Goal: Answer question/provide support: Share knowledge or assist other users

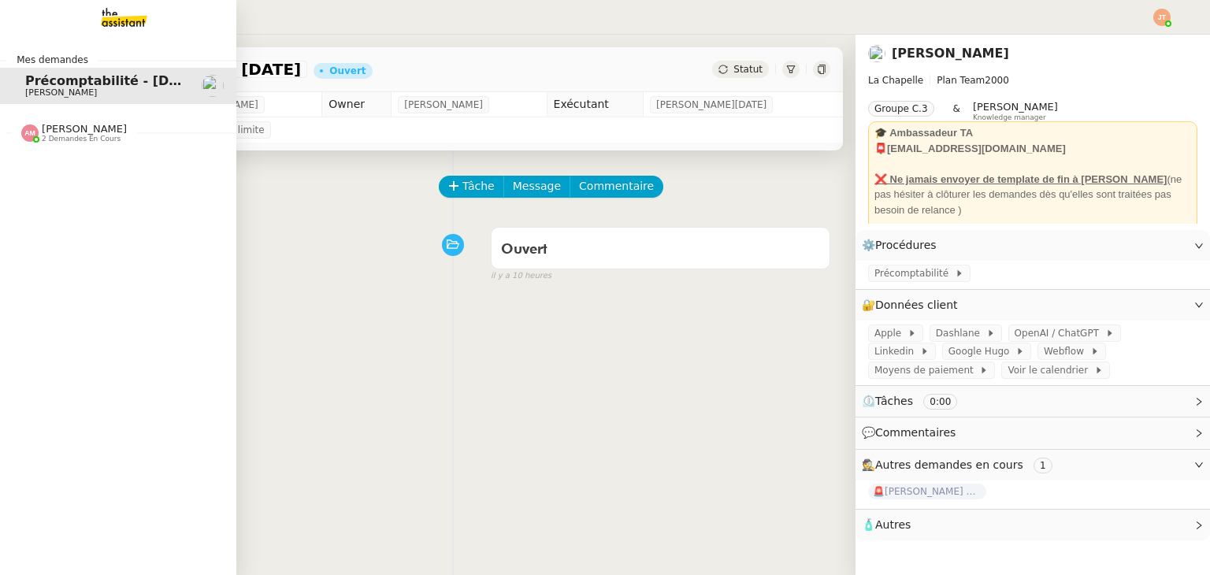
click at [74, 139] on span "2 demandes en cours" at bounding box center [81, 139] width 79 height 9
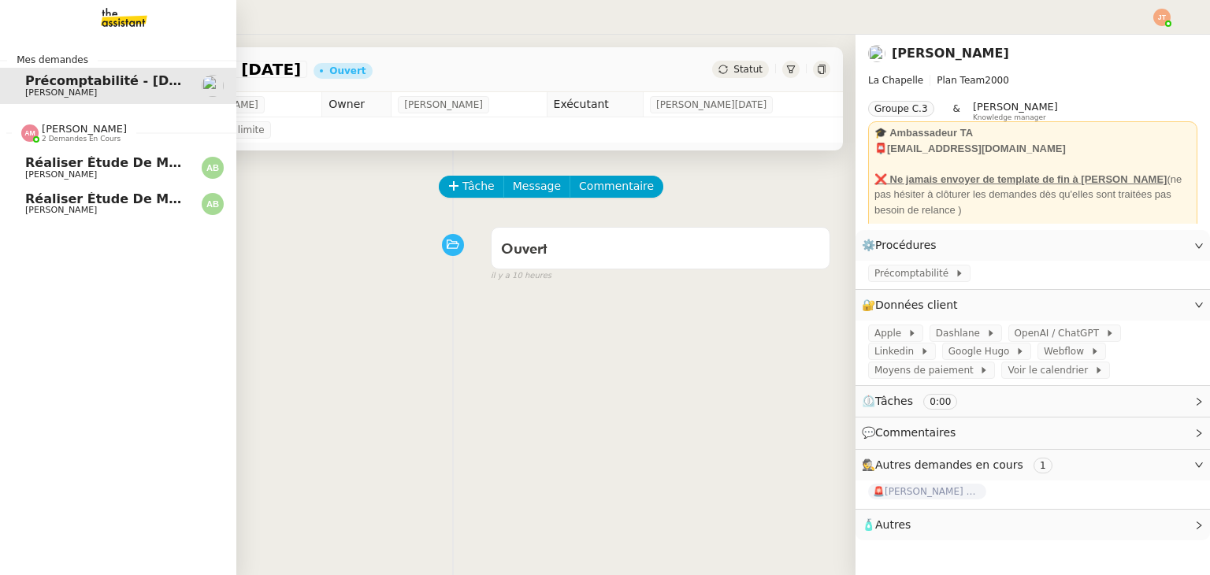
click at [87, 139] on span "2 demandes en cours" at bounding box center [81, 139] width 79 height 9
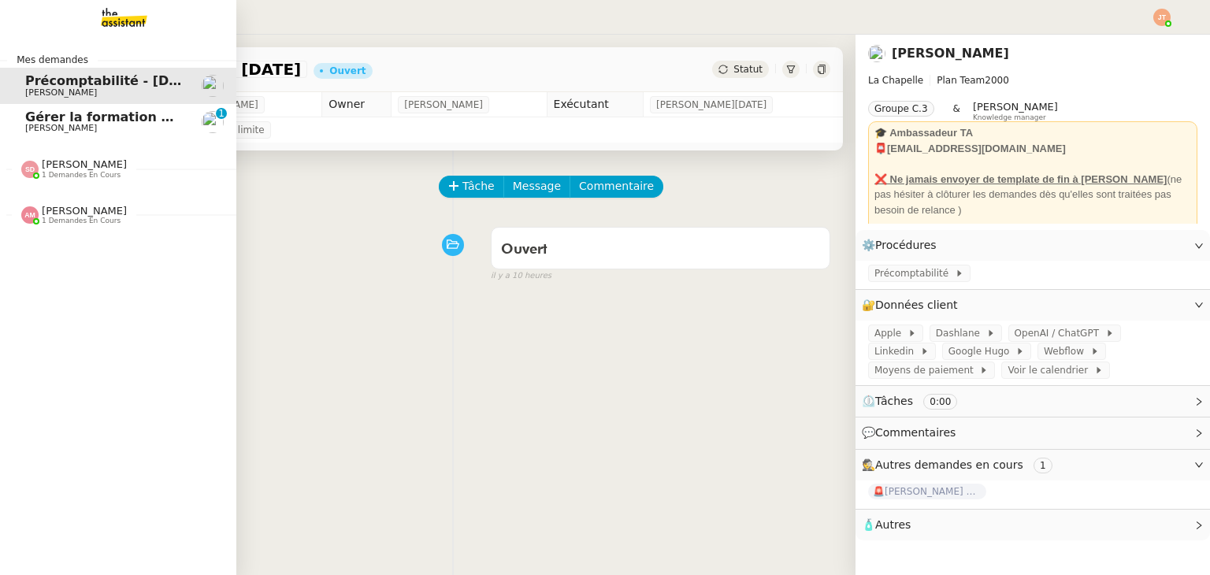
click at [58, 118] on span "Gérer la formation OPCO" at bounding box center [113, 117] width 176 height 15
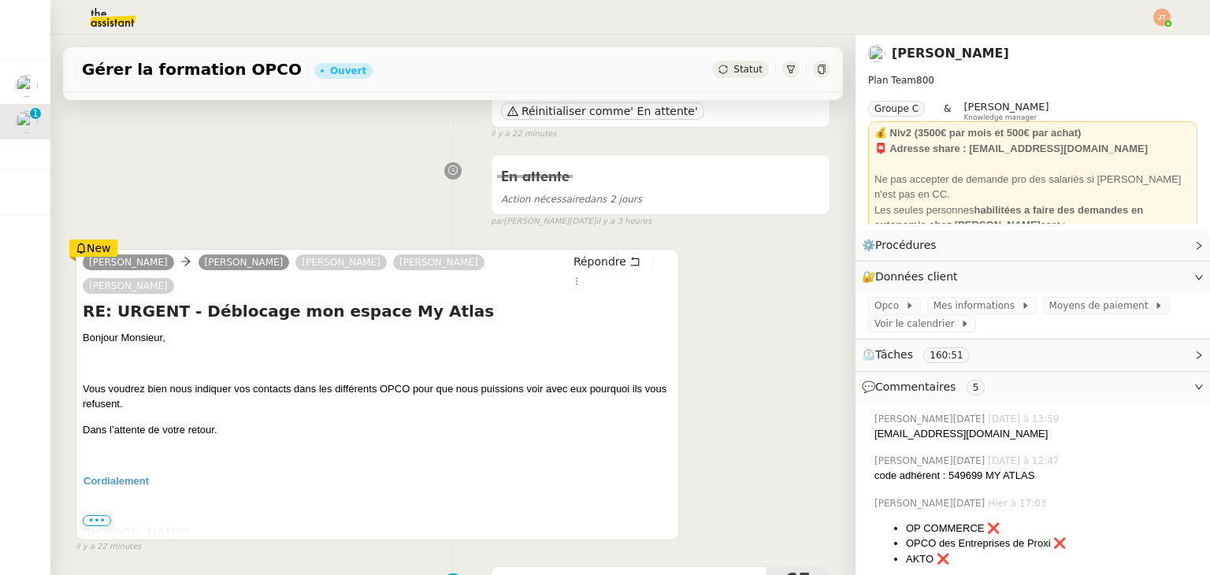
scroll to position [236, 0]
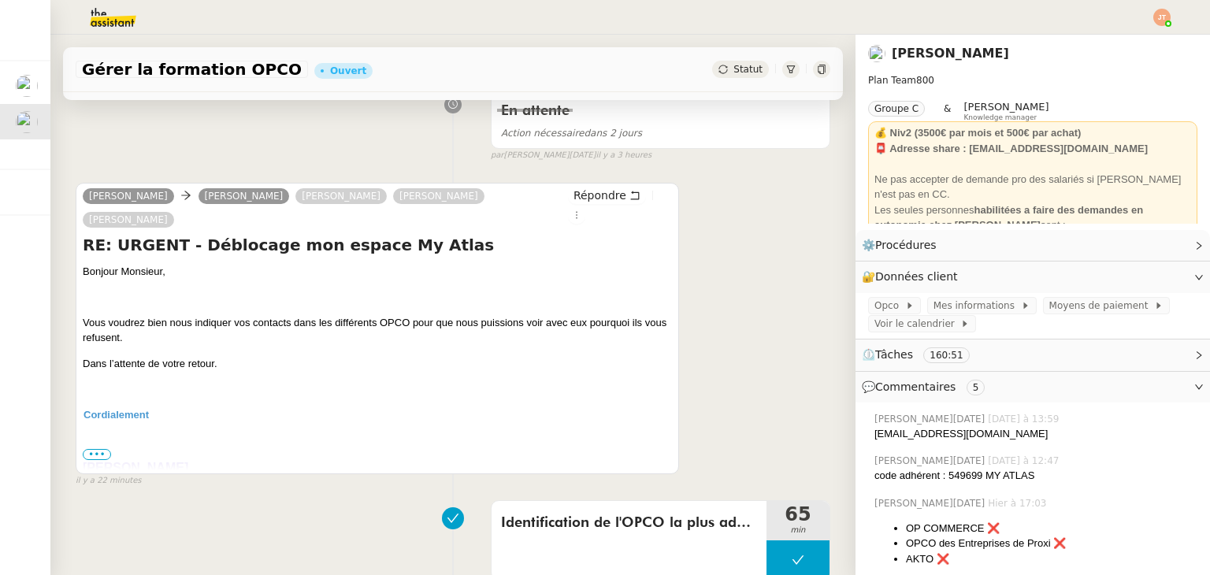
click at [101, 449] on span "•••" at bounding box center [97, 454] width 28 height 11
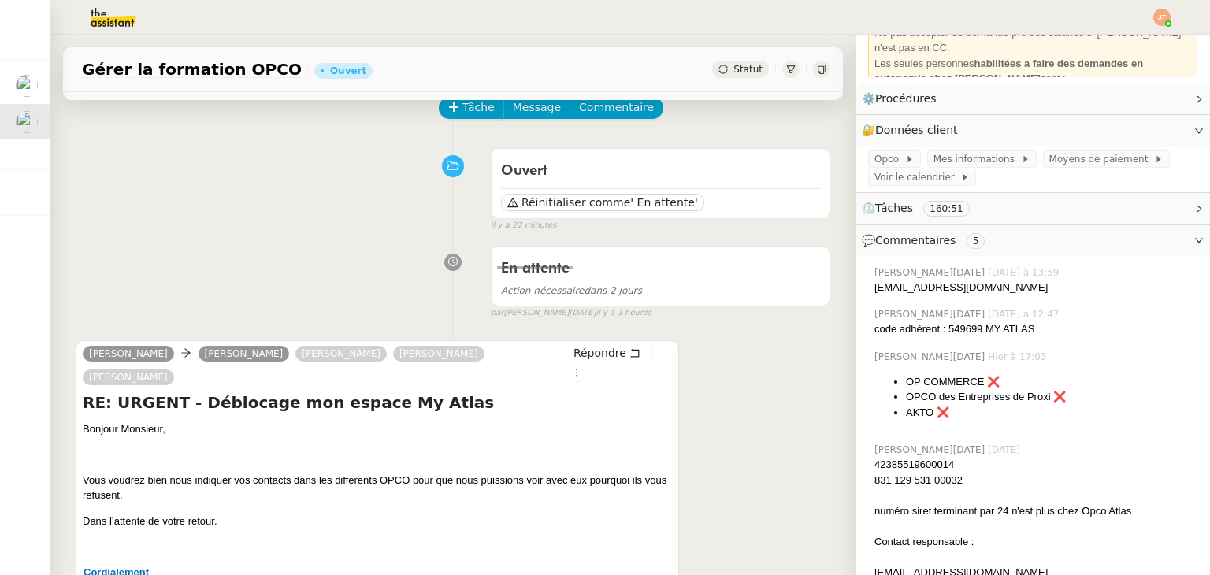
scroll to position [158, 0]
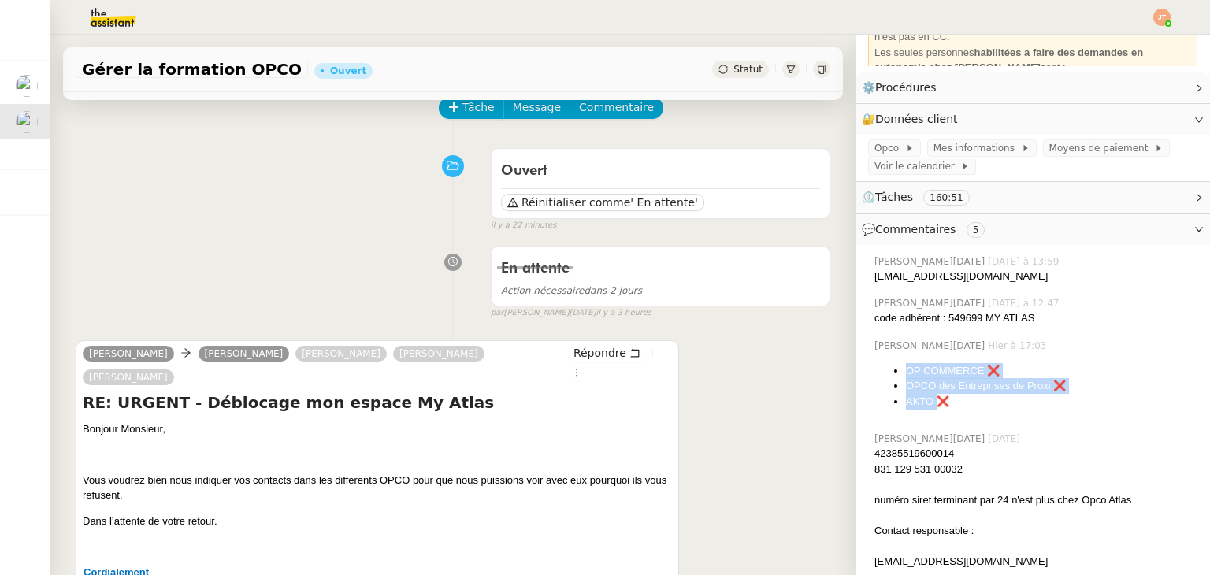
drag, startPoint x: 897, startPoint y: 371, endPoint x: 924, endPoint y: 402, distance: 40.8
click at [924, 402] on ul "OP COMMERCE ❌ OPCO des Entreprises de Proxi ❌ AKTO ❌" at bounding box center [1036, 386] width 323 height 46
copy ul "OP COMMERCE ❌ OPCO des Entreprises de Proxi ❌ AKTO"
click at [279, 295] on div "En attente Action nécessaire dans 2 jours false par [PERSON_NAME][DATE] il y a …" at bounding box center [453, 279] width 755 height 81
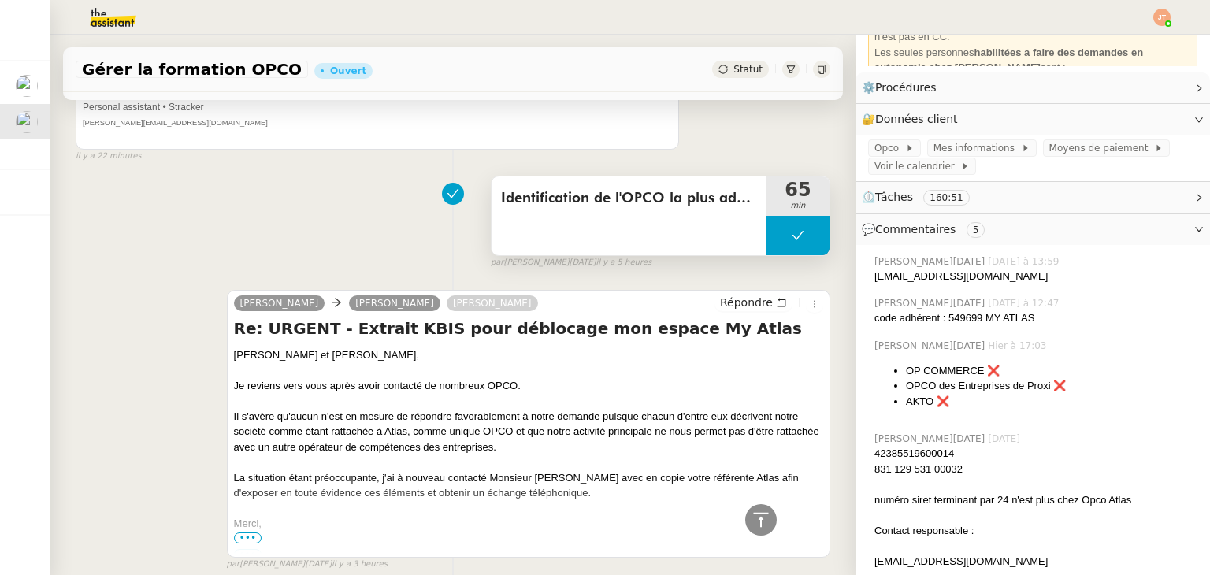
scroll to position [1497, 0]
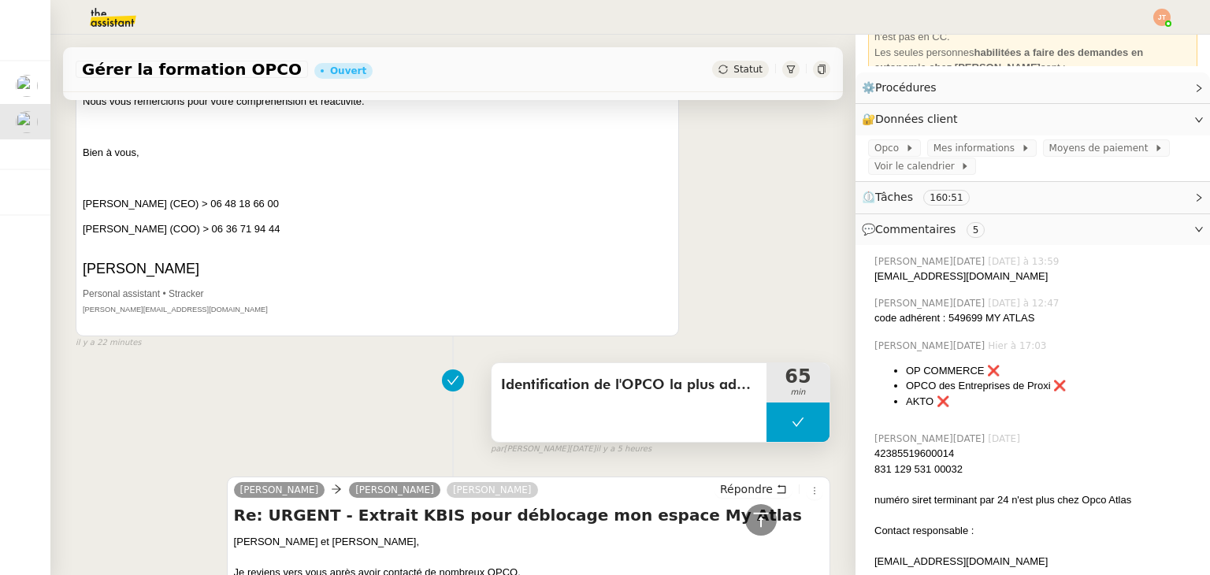
click at [769, 403] on button at bounding box center [798, 422] width 63 height 39
click at [776, 416] on icon at bounding box center [782, 422] width 13 height 13
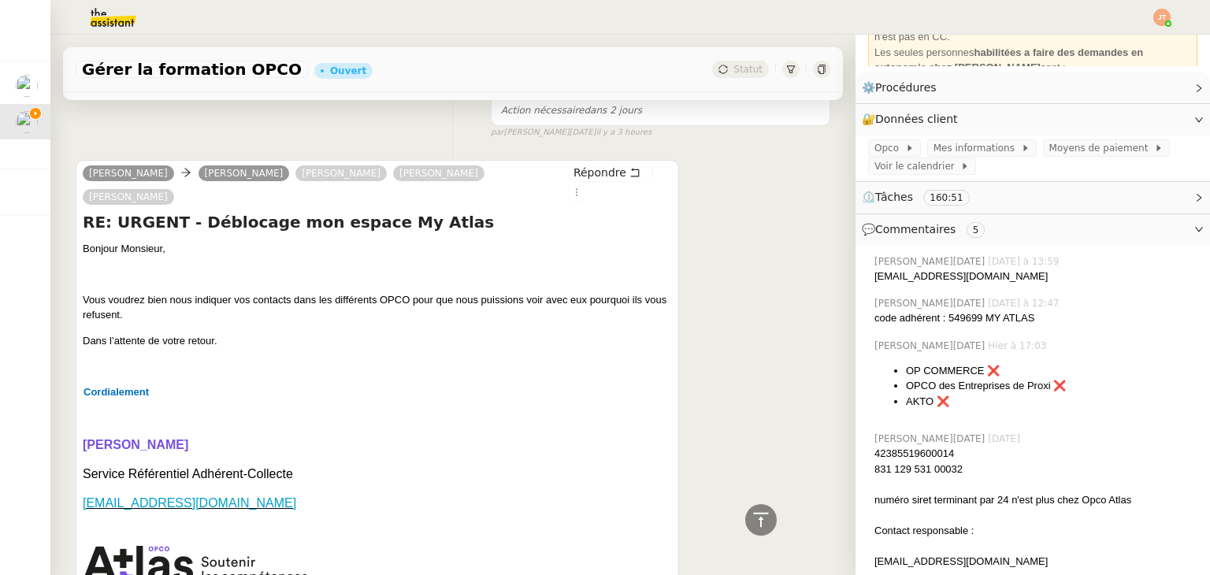
scroll to position [158, 0]
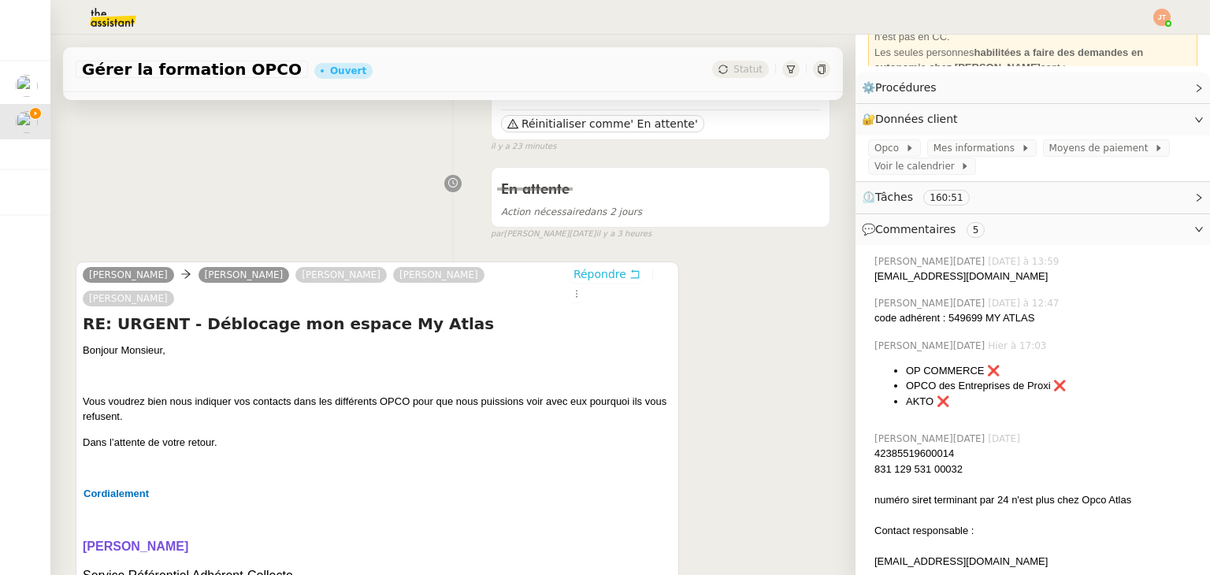
click at [574, 280] on span "Répondre" at bounding box center [600, 274] width 53 height 16
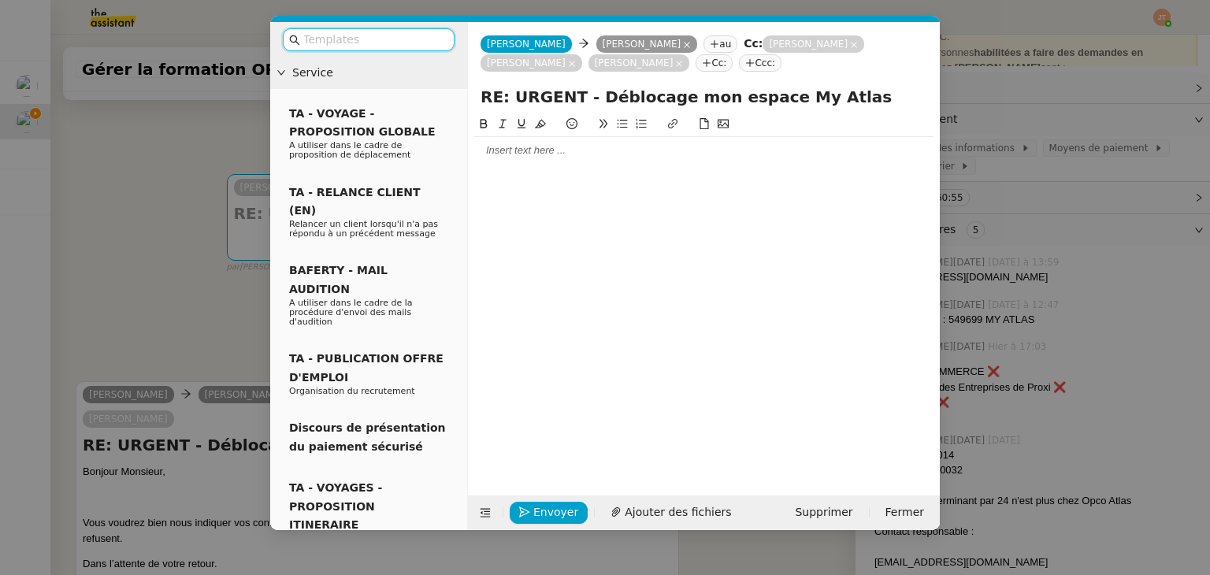
click at [545, 161] on div at bounding box center [703, 150] width 459 height 27
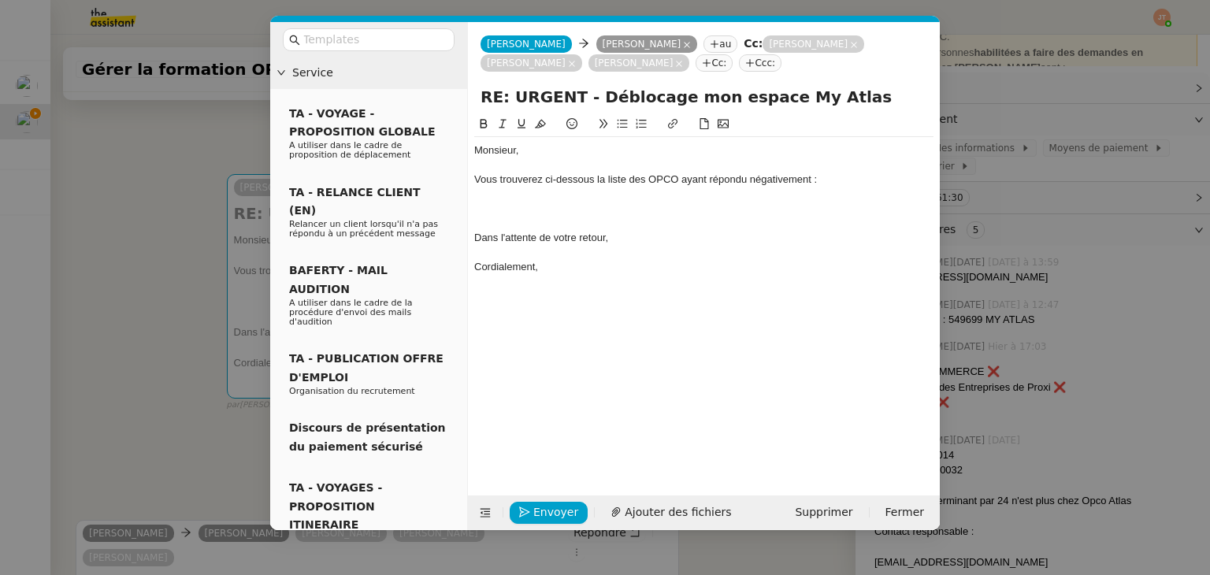
click at [156, 337] on nz-modal-container "Service TA - VOYAGE - PROPOSITION GLOBALE A utiliser dans le cadre de propositi…" at bounding box center [605, 287] width 1210 height 575
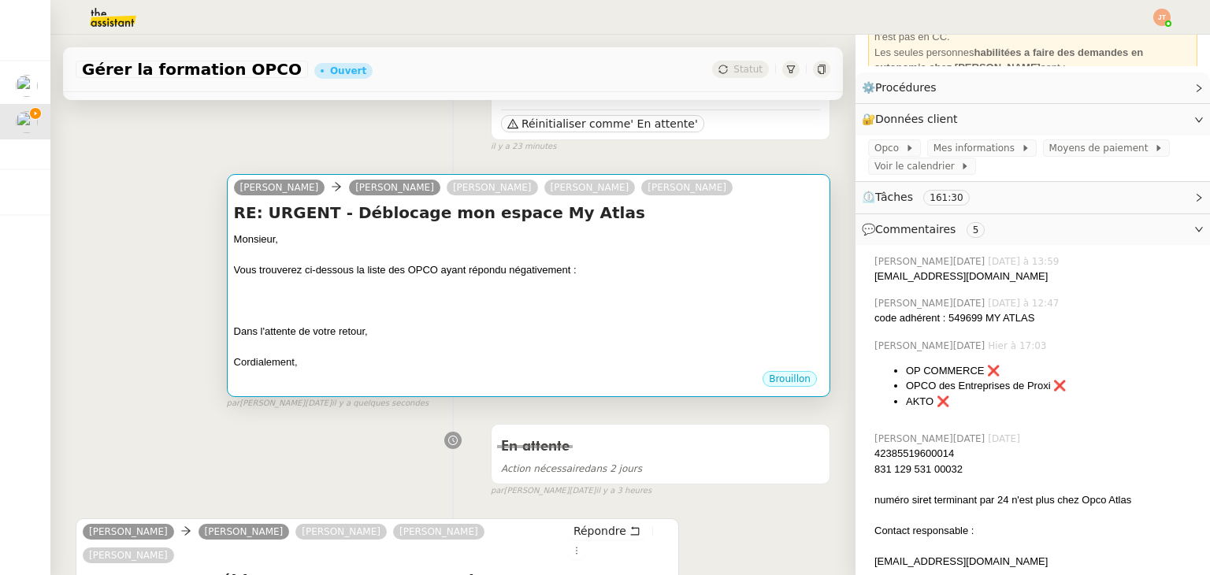
click at [322, 288] on div at bounding box center [528, 285] width 589 height 16
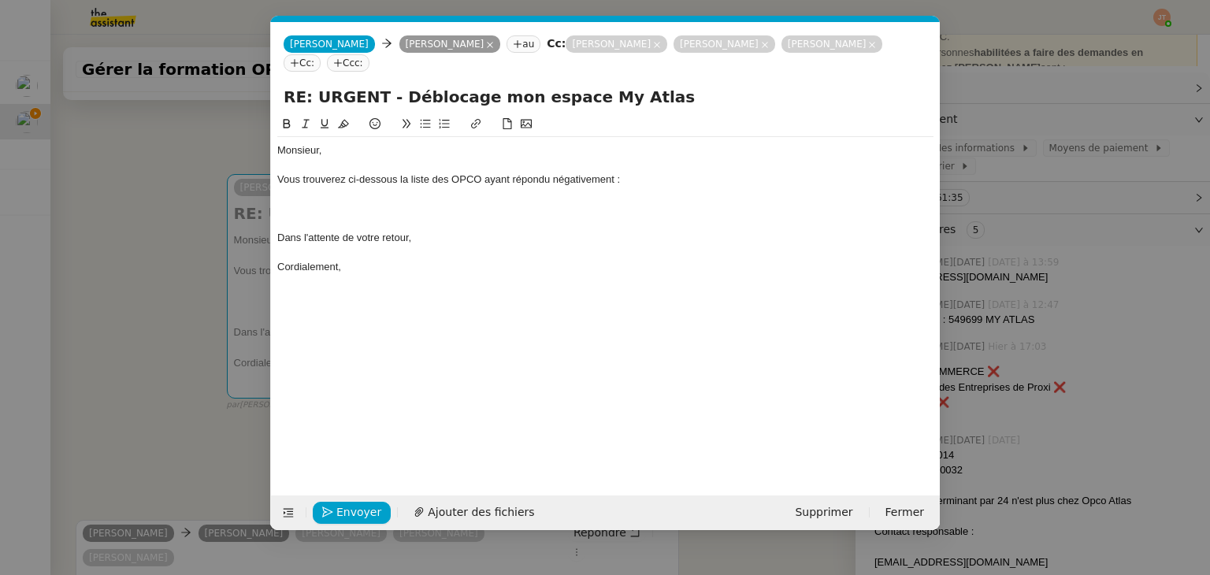
scroll to position [0, 33]
click at [374, 173] on div "Vous trouverez ci-dessous la liste des OPCO ayant répondu négativement :" at bounding box center [605, 180] width 656 height 14
click at [371, 188] on div at bounding box center [605, 195] width 656 height 14
paste div
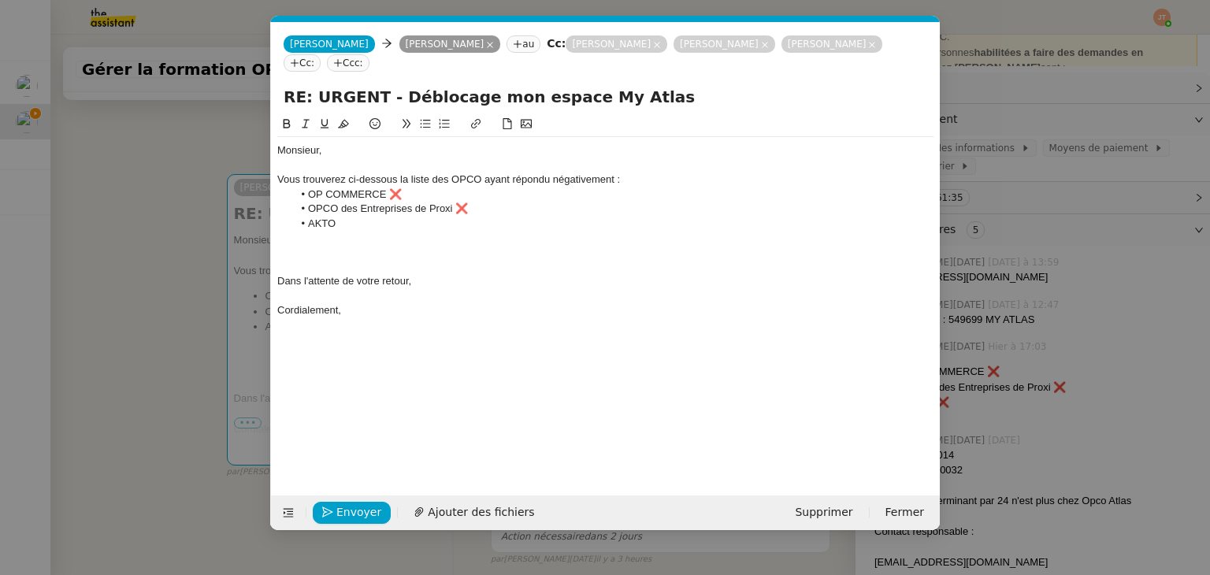
click at [329, 260] on div at bounding box center [605, 267] width 656 height 14
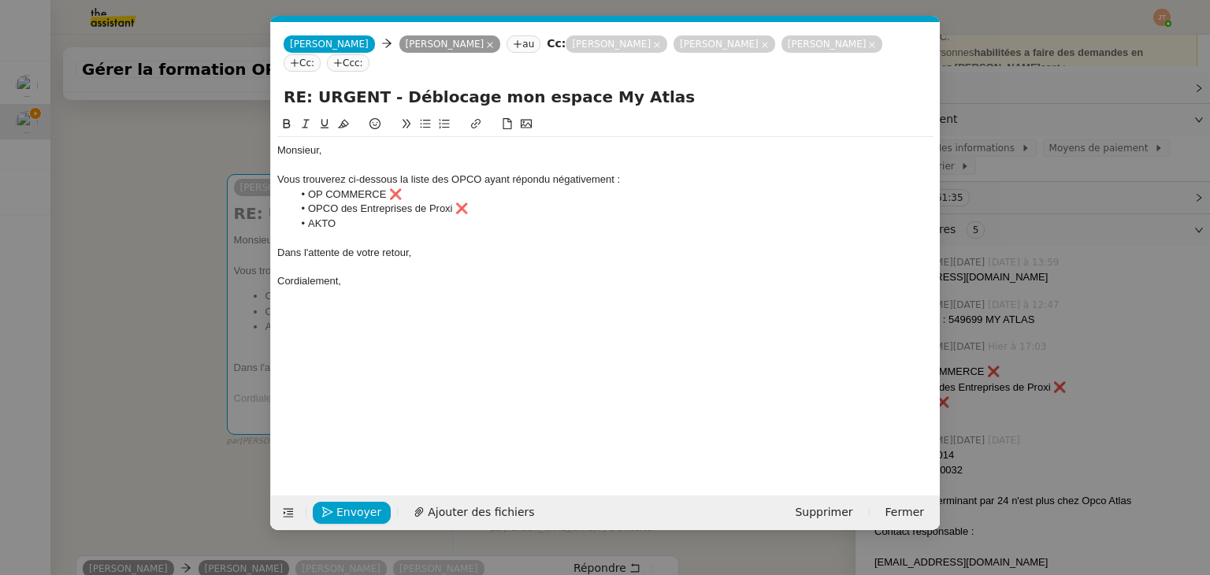
click at [635, 173] on div "Vous trouverez ci-dessous la liste des OPCO ayant répondu négativement :" at bounding box center [605, 180] width 656 height 14
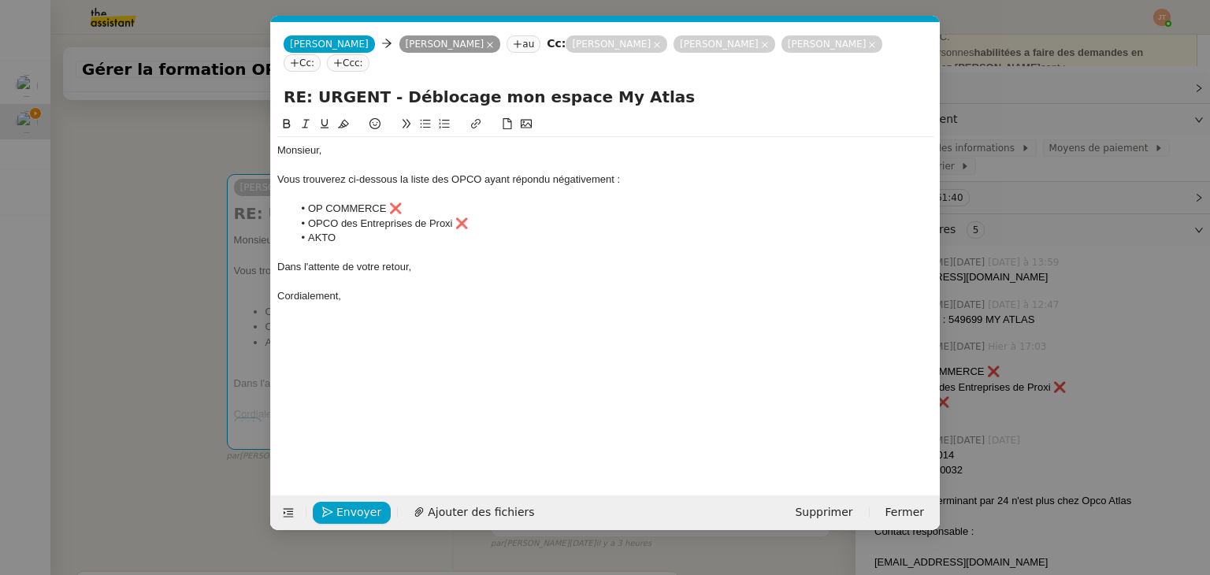
click at [362, 231] on li "AKTO" at bounding box center [613, 238] width 641 height 14
drag, startPoint x: 474, startPoint y: 206, endPoint x: 457, endPoint y: 206, distance: 17.3
click at [457, 217] on li "OPCO des Entreprises de Proxi ❌" at bounding box center [613, 224] width 641 height 14
copy li "❌"
click at [357, 231] on li "AKTO" at bounding box center [613, 238] width 641 height 14
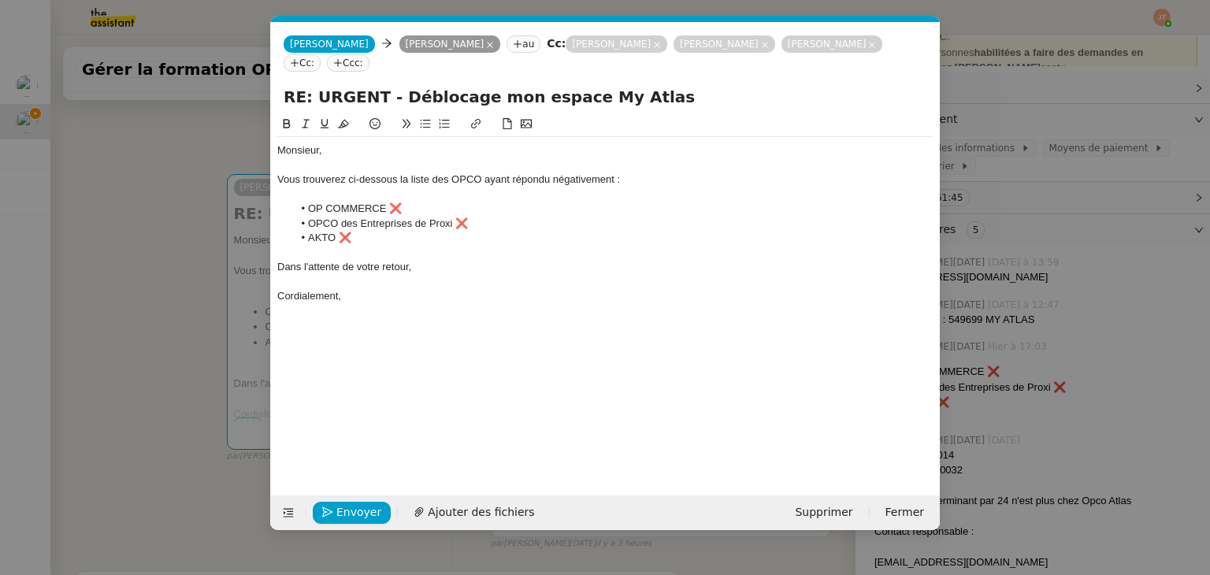
click at [150, 202] on nz-modal-container "Service TA - VOYAGE - PROPOSITION GLOBALE A utiliser dans le cadre de propositi…" at bounding box center [605, 287] width 1210 height 575
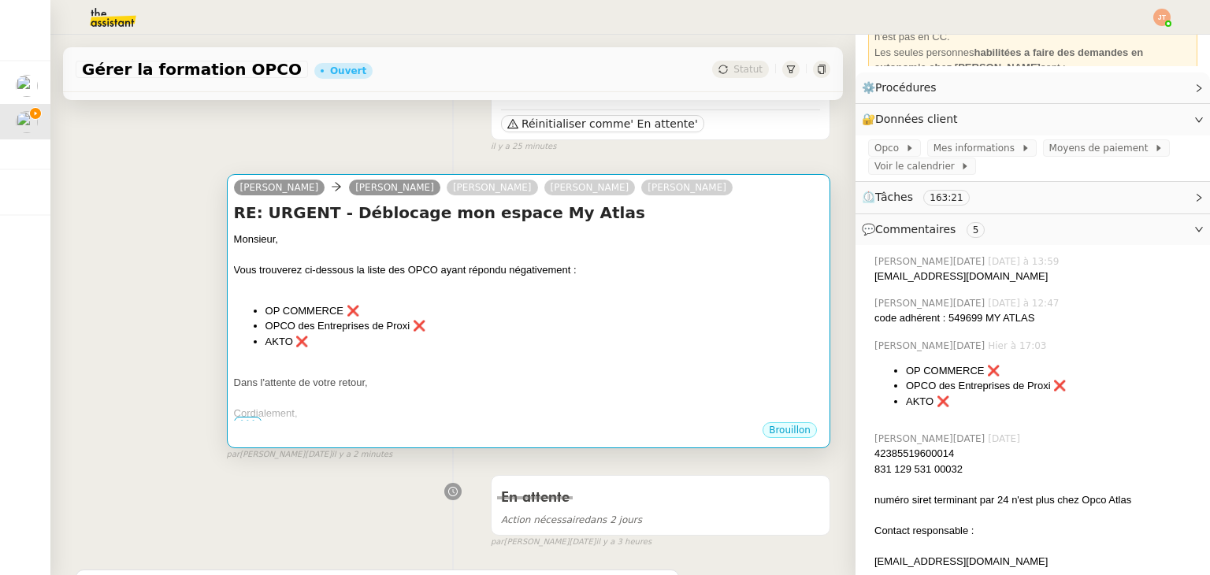
click at [336, 334] on li "OPCO des Entreprises de Proxi ❌" at bounding box center [545, 326] width 558 height 16
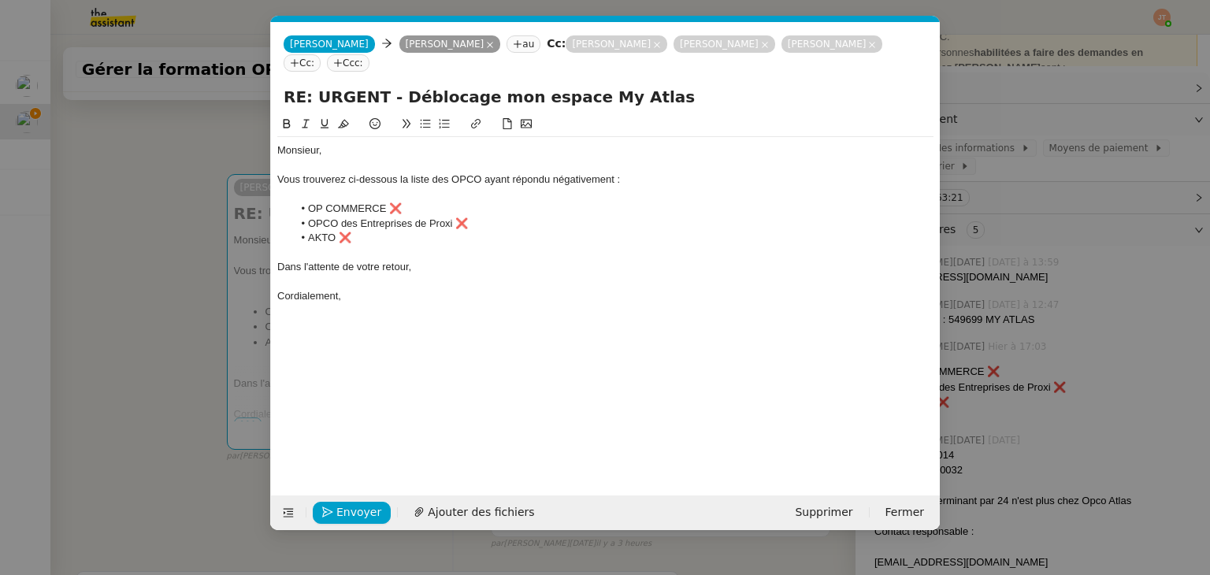
scroll to position [0, 33]
click at [359, 231] on li "AKTO ❌" at bounding box center [613, 238] width 641 height 14
click at [298, 260] on div "Les restantes ne correspondent absolument" at bounding box center [605, 267] width 656 height 14
click at [336, 260] on div "Les restantes ne correspondent absolument" at bounding box center [605, 267] width 656 height 14
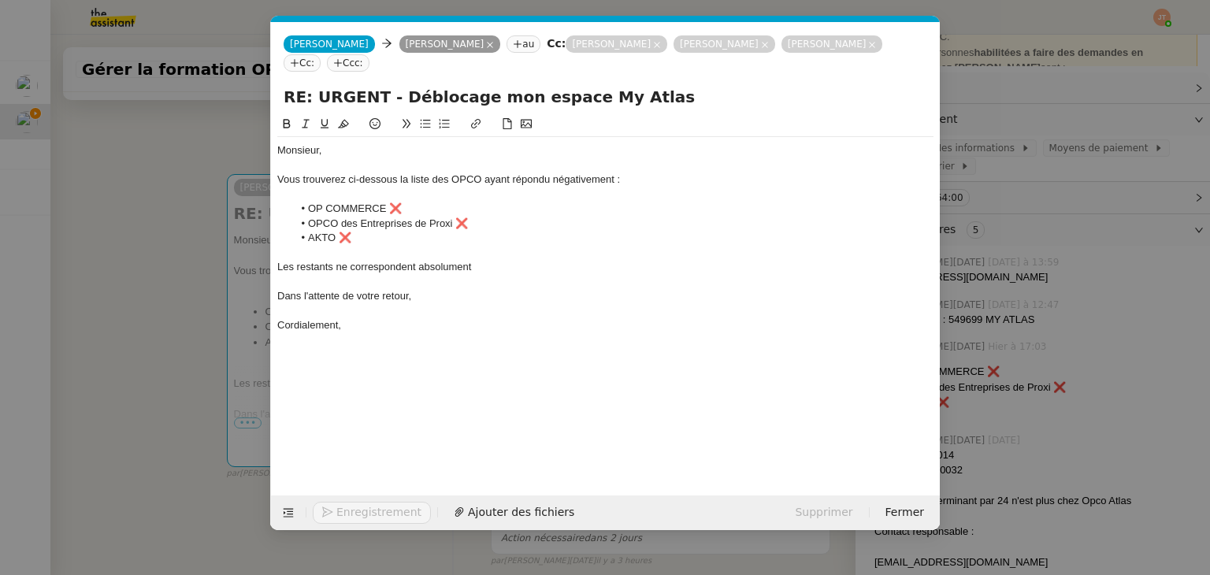
click at [496, 274] on div at bounding box center [605, 281] width 656 height 14
click at [495, 274] on div at bounding box center [605, 281] width 656 height 14
click at [492, 260] on div "Les restants ne correspondent absolument" at bounding box center [605, 267] width 656 height 14
click at [366, 231] on li "AKTO ❌" at bounding box center [613, 238] width 641 height 14
click at [377, 231] on li "AKTO ❌" at bounding box center [613, 238] width 641 height 14
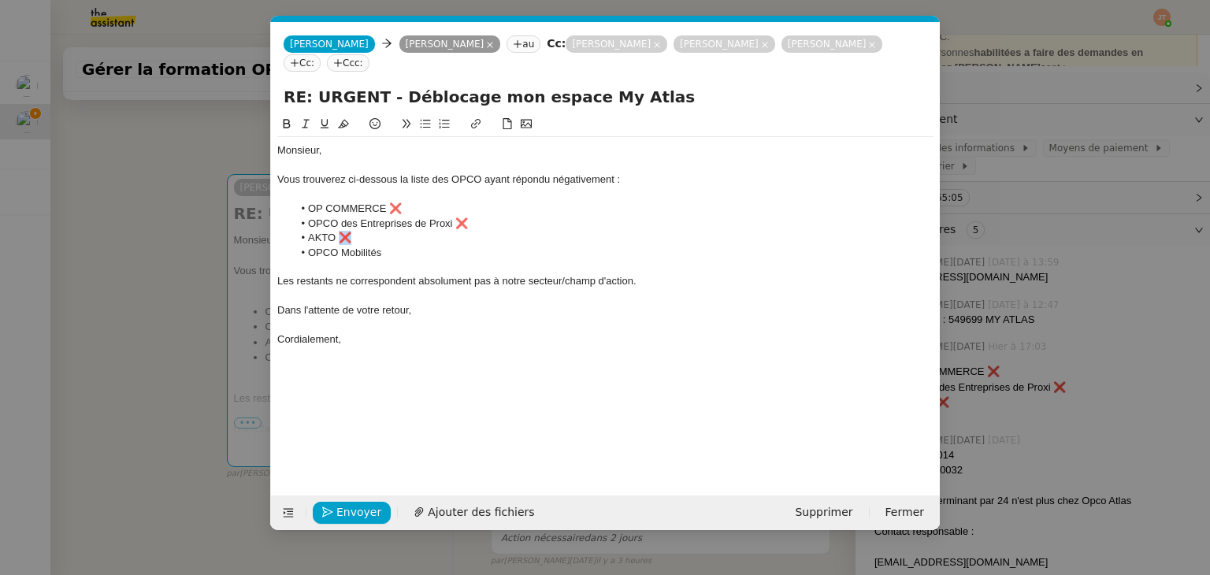
drag, startPoint x: 362, startPoint y: 217, endPoint x: 344, endPoint y: 218, distance: 18.9
click at [344, 231] on li "AKTO ❌" at bounding box center [613, 238] width 641 height 14
copy li "❌"
click at [422, 246] on li "OPCO Mobilités" at bounding box center [613, 253] width 641 height 14
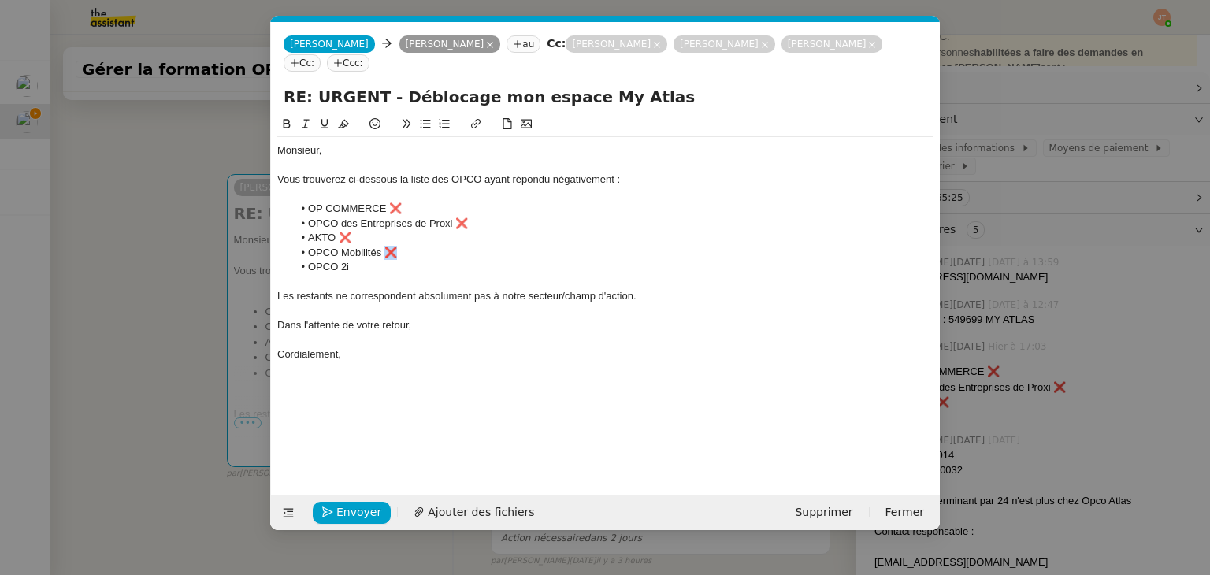
click at [388, 246] on li "OPCO Mobilités ❌" at bounding box center [613, 253] width 641 height 14
copy li "❌"
click at [368, 260] on li "OPCO 2i" at bounding box center [613, 267] width 641 height 14
click at [354, 508] on span "Envoyer" at bounding box center [358, 512] width 45 height 18
click at [354, 508] on span "Confirmer l'envoi" at bounding box center [383, 512] width 95 height 18
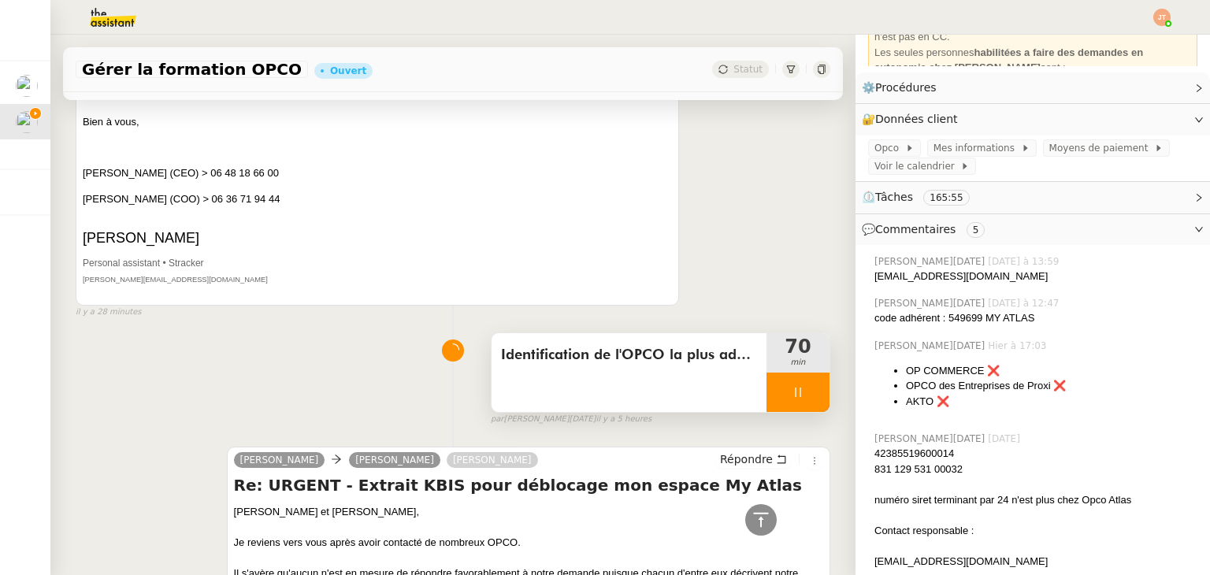
scroll to position [1812, 0]
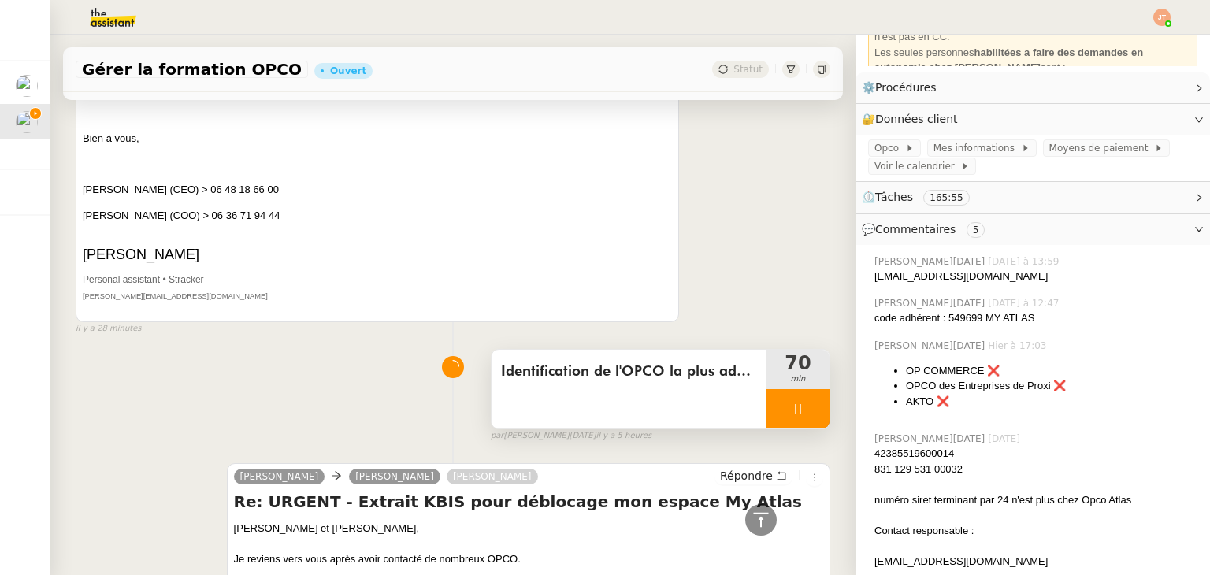
click at [771, 389] on div at bounding box center [798, 408] width 63 height 39
click at [808, 403] on icon at bounding box center [814, 409] width 13 height 13
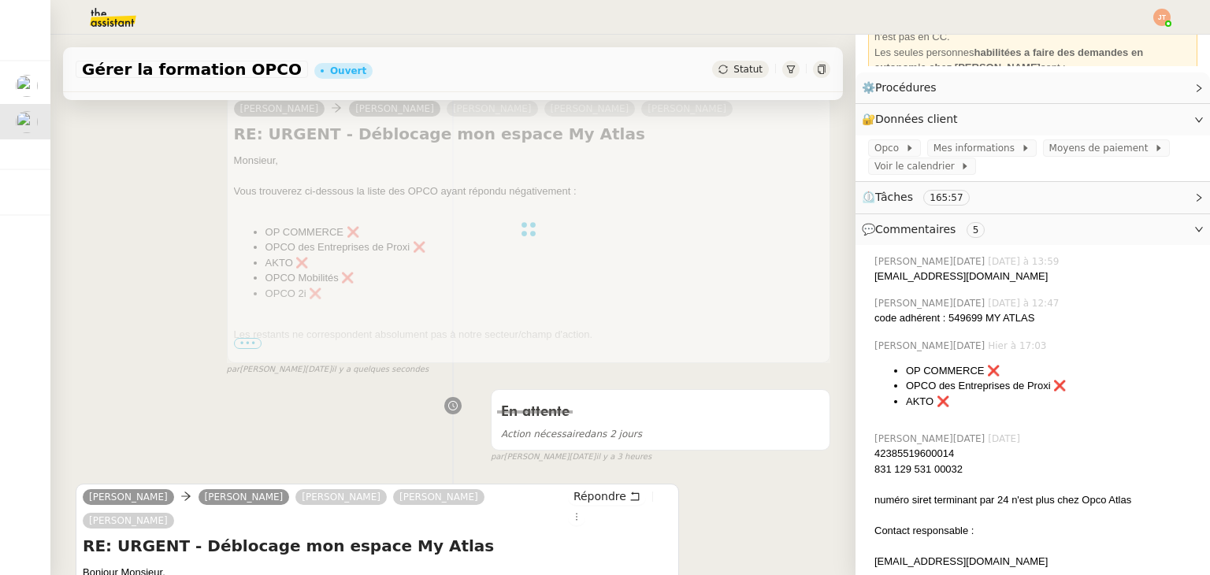
scroll to position [0, 0]
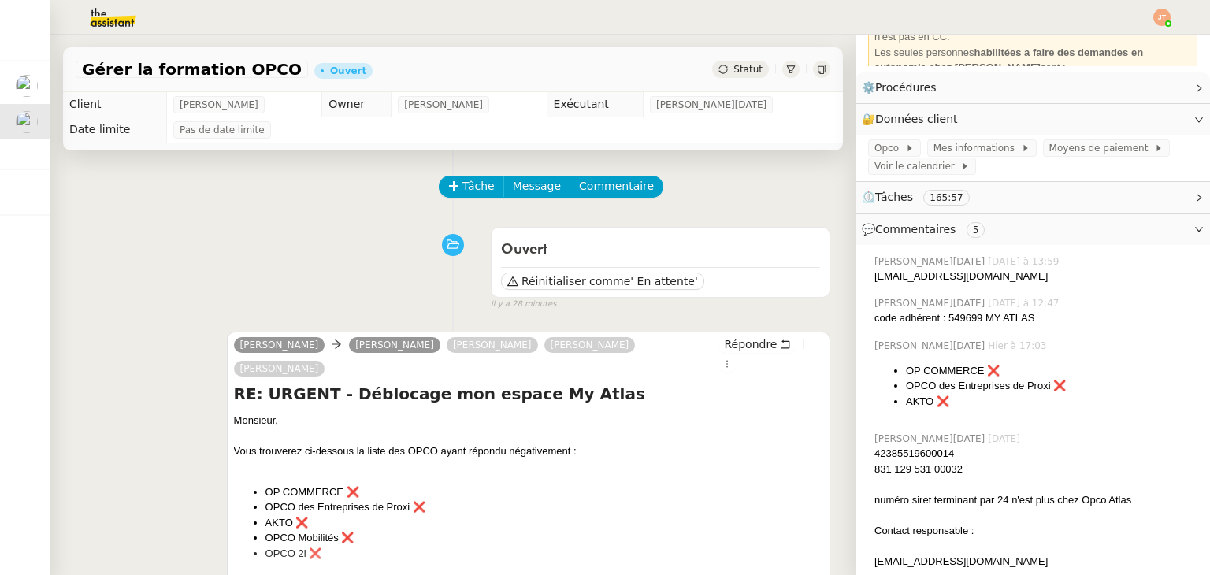
click at [734, 73] on span "Statut" at bounding box center [748, 69] width 29 height 11
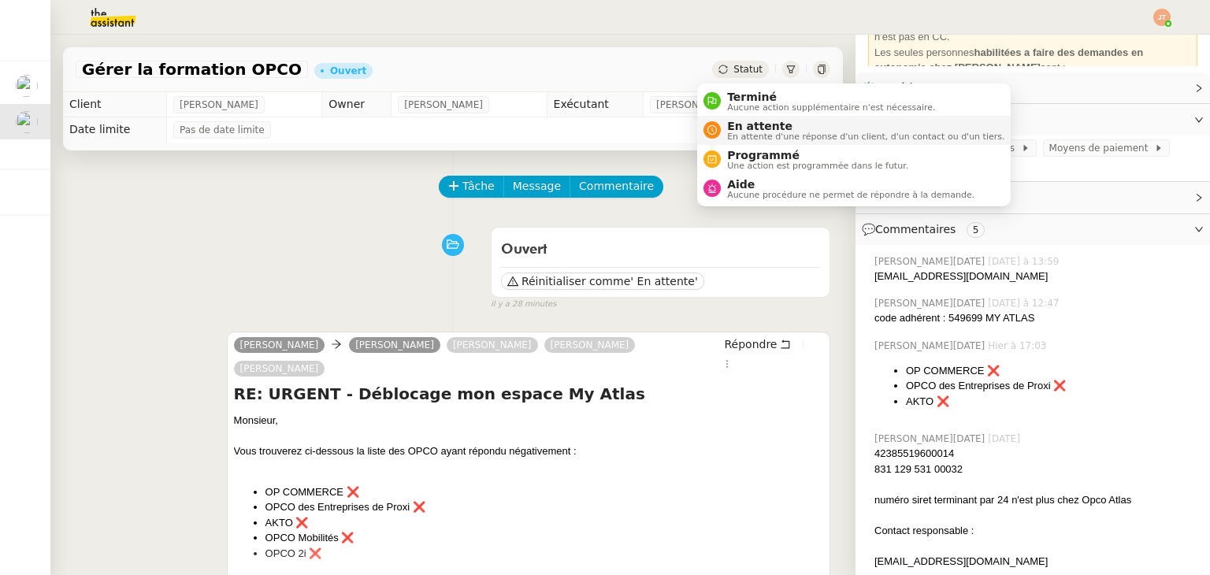
click at [747, 132] on span "En attente d'une réponse d'un client, d'un contact ou d'un tiers." at bounding box center [865, 136] width 277 height 9
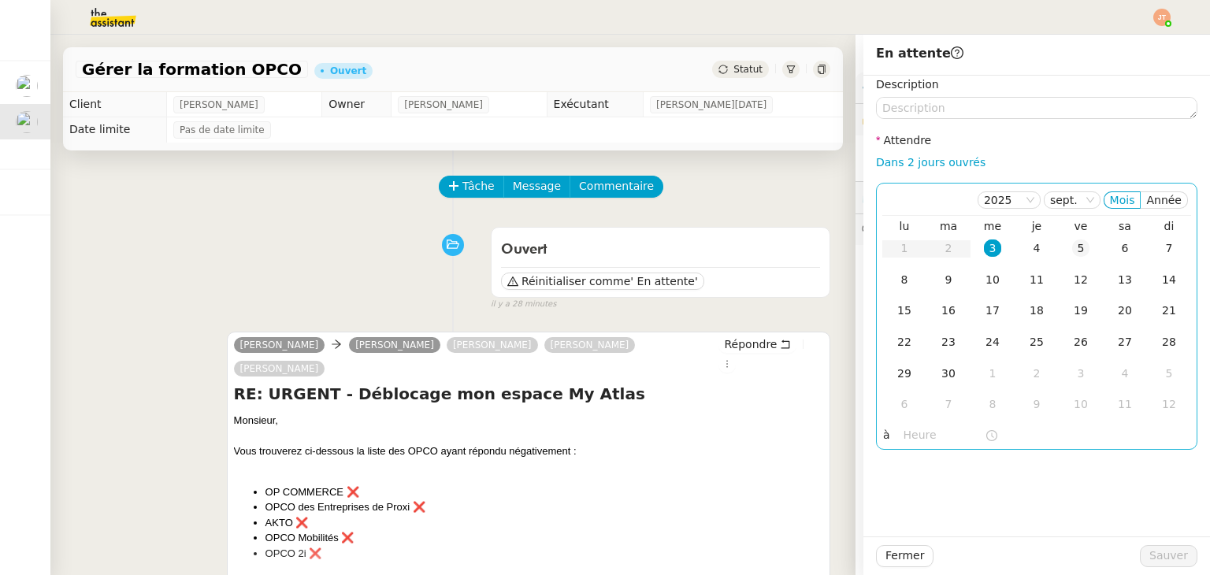
click at [1072, 250] on div "5" at bounding box center [1080, 248] width 17 height 17
click at [915, 437] on input "text" at bounding box center [944, 435] width 81 height 18
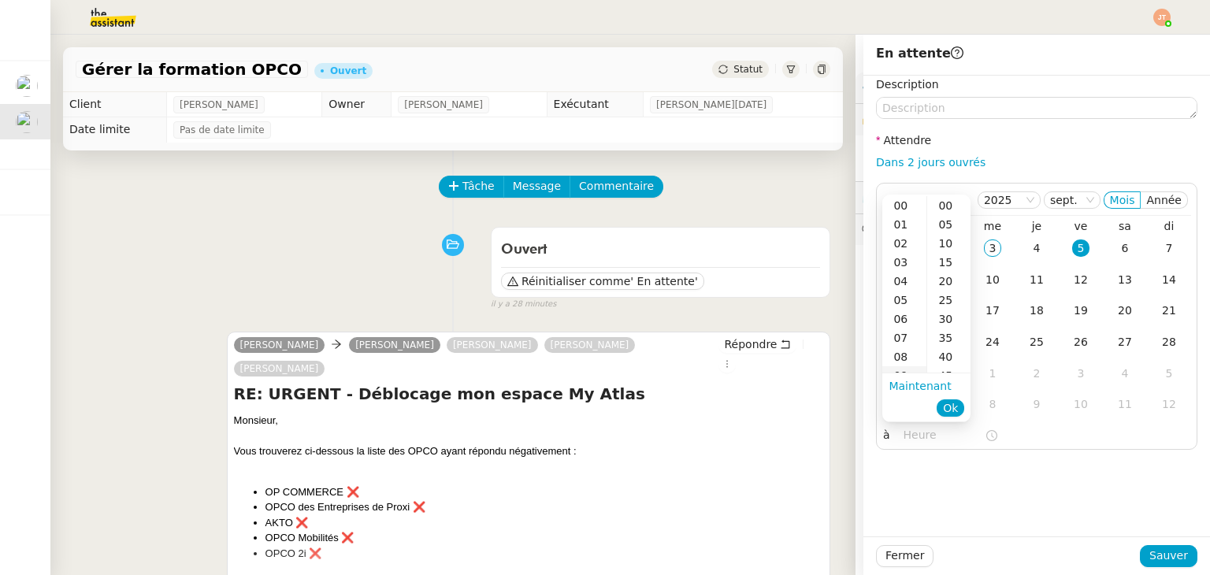
click at [904, 366] on div "09" at bounding box center [904, 375] width 44 height 19
click at [938, 201] on div "00" at bounding box center [948, 205] width 43 height 19
type input "09:00"
click at [953, 413] on span "Ok" at bounding box center [950, 408] width 15 height 16
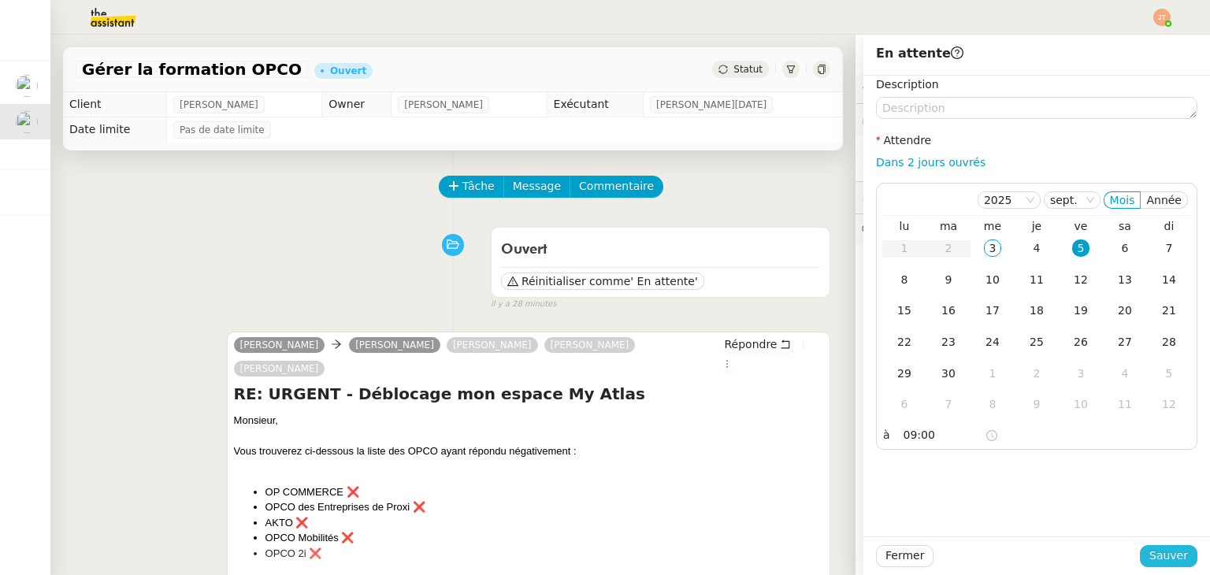
click at [1172, 556] on span "Sauver" at bounding box center [1168, 556] width 39 height 18
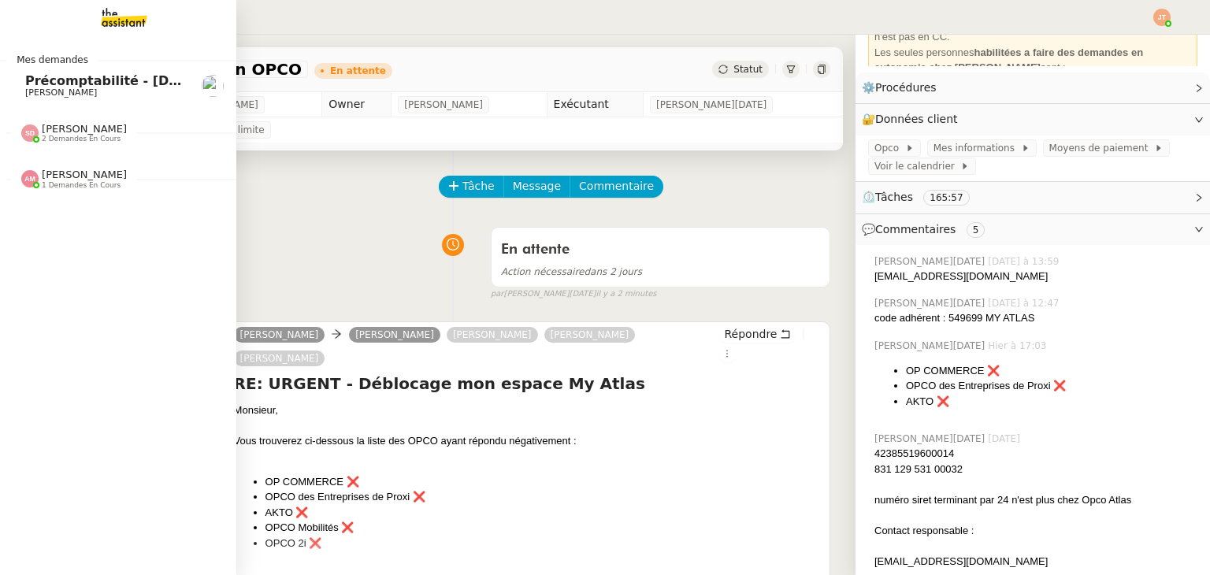
click at [57, 80] on span "Précomptabilité - [DATE]" at bounding box center [113, 80] width 176 height 15
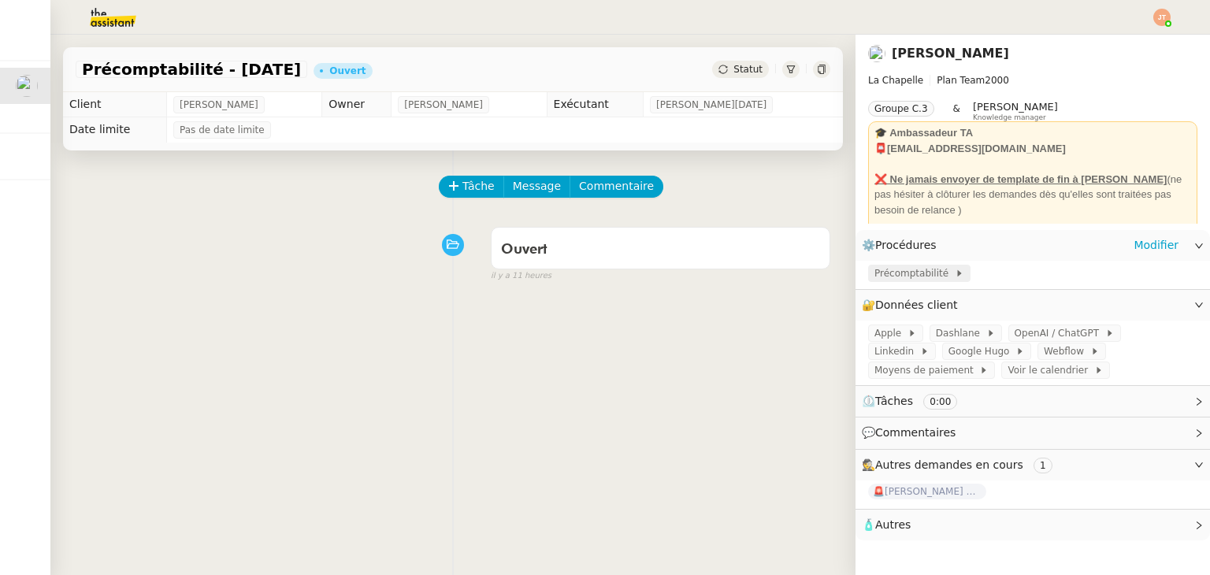
click at [886, 280] on span "Précomptabilité" at bounding box center [915, 274] width 80 height 16
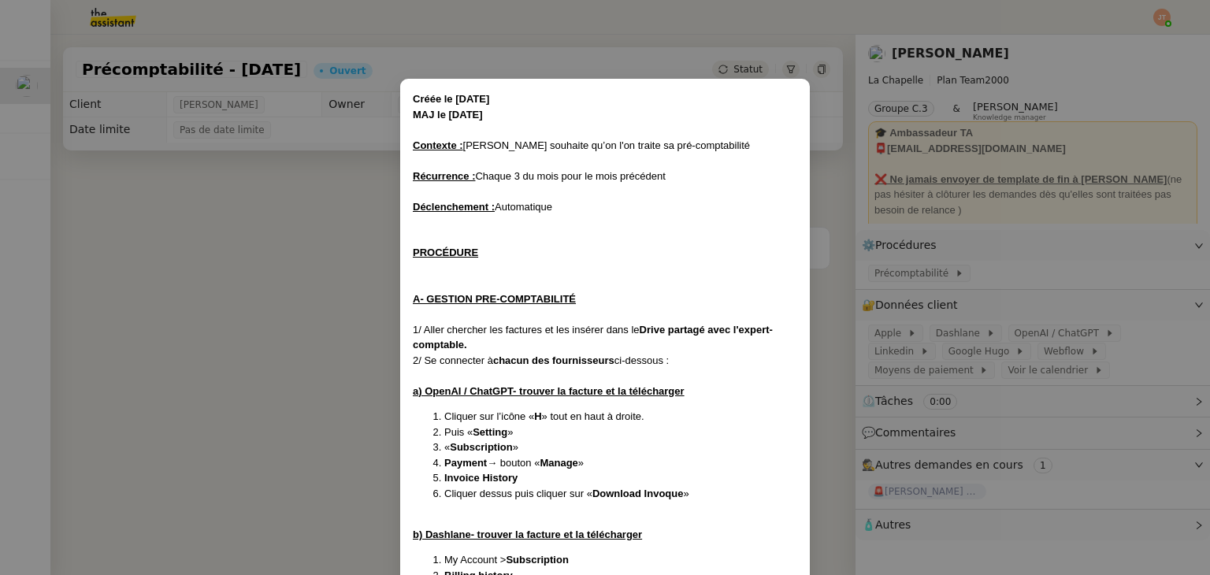
click at [354, 253] on nz-modal-container "Créée le [DATE] MAJ le [DATE] Contexte : [PERSON_NAME] souhaite qu’on l'on trai…" at bounding box center [605, 287] width 1210 height 575
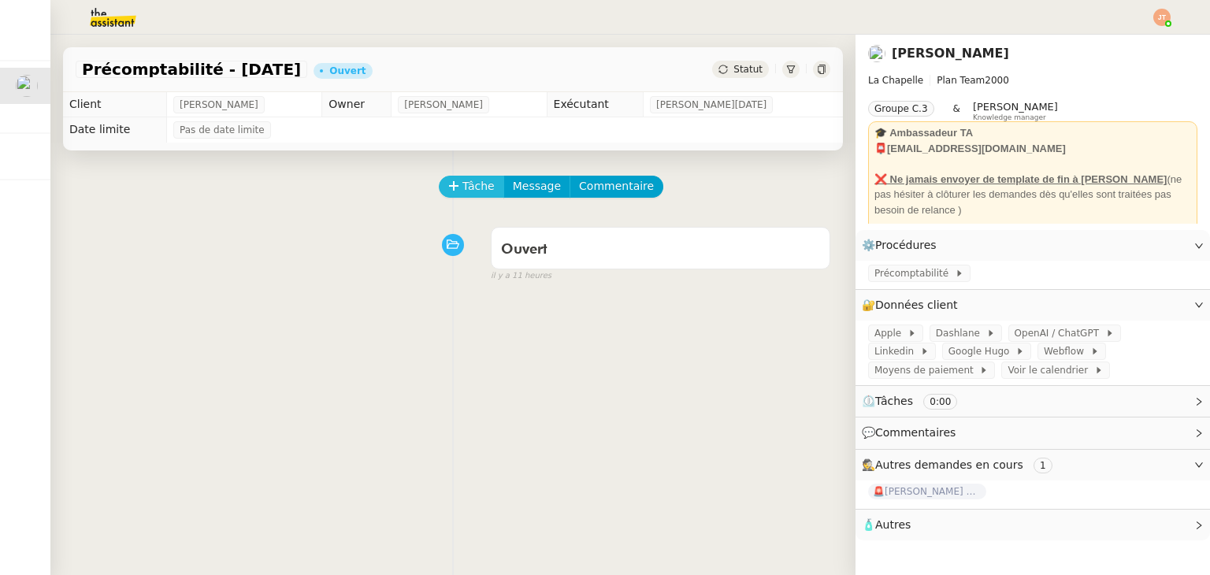
click at [462, 188] on span "Tâche" at bounding box center [478, 186] width 32 height 18
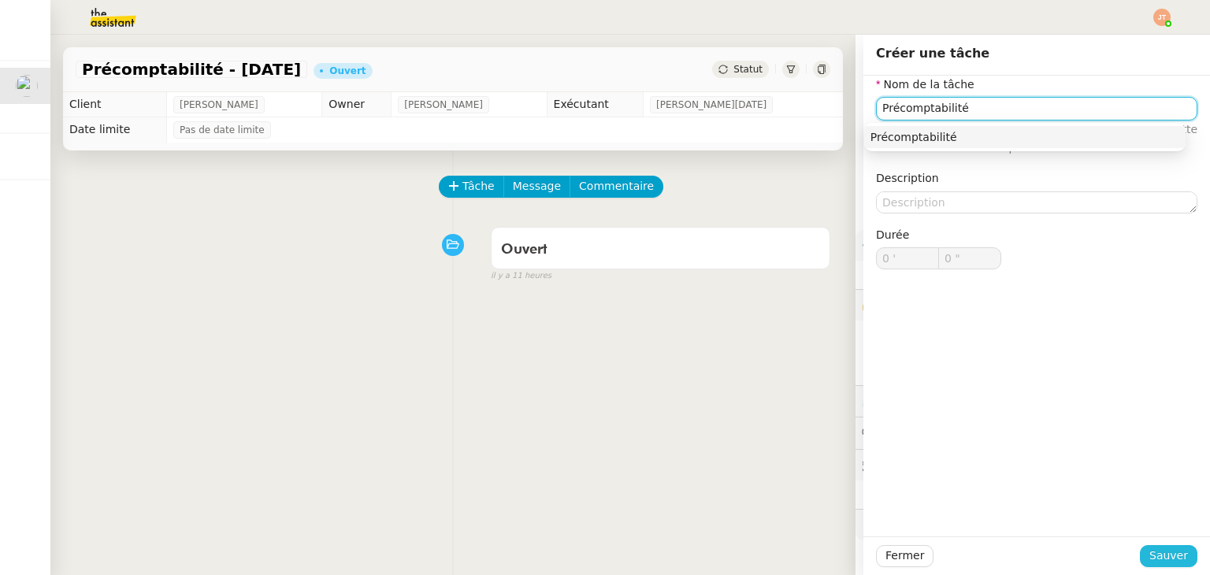
type input "Précomptabilité"
click at [1151, 552] on span "Sauver" at bounding box center [1168, 556] width 39 height 18
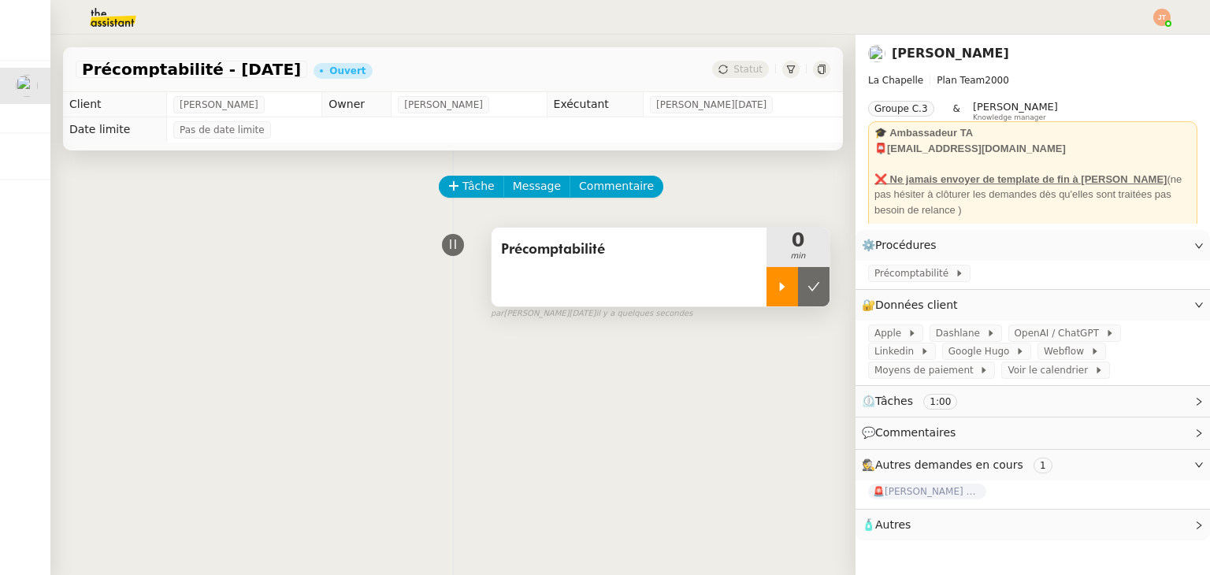
click at [767, 288] on div at bounding box center [783, 286] width 32 height 39
click at [252, 308] on div "Précomptabilité 10 min false par [PERSON_NAME][DATE] il y a 10 minutes" at bounding box center [453, 270] width 755 height 101
click at [334, 250] on div "Précomptabilité 10 min false par [PERSON_NAME][DATE] il y a 11 minutes" at bounding box center [453, 270] width 755 height 101
